Goal: Information Seeking & Learning: Learn about a topic

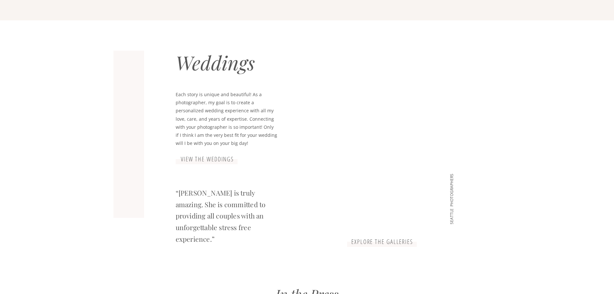
scroll to position [548, 0]
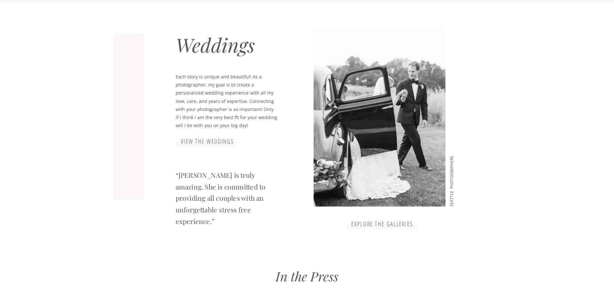
click at [218, 141] on h3 "view the weddings" at bounding box center [207, 142] width 64 height 8
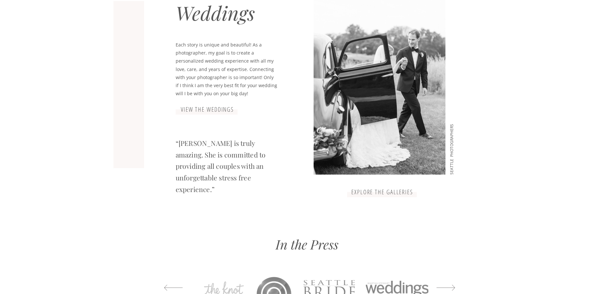
scroll to position [580, 0]
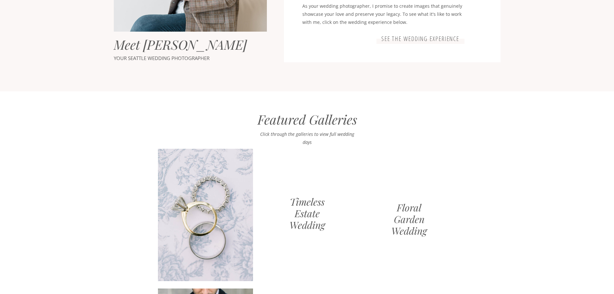
scroll to position [484, 0]
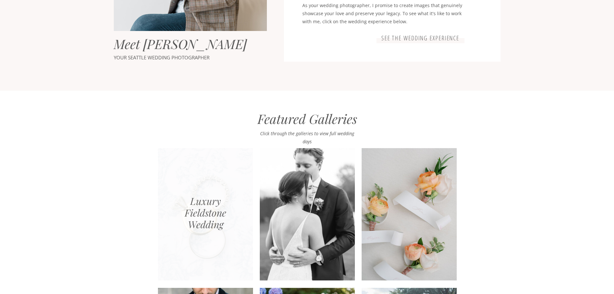
click at [204, 205] on div at bounding box center [205, 214] width 95 height 132
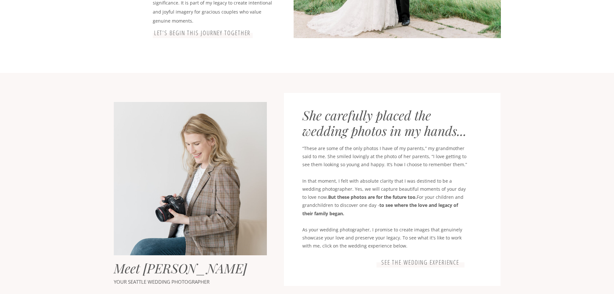
scroll to position [355, 0]
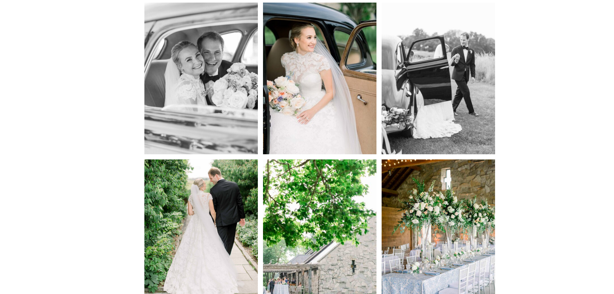
scroll to position [903, 0]
